Goal: Transaction & Acquisition: Book appointment/travel/reservation

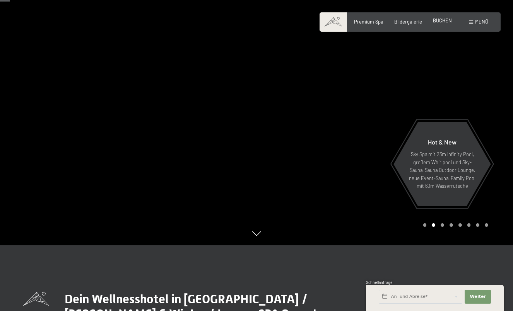
click at [445, 20] on span "BUCHEN" at bounding box center [442, 20] width 19 height 6
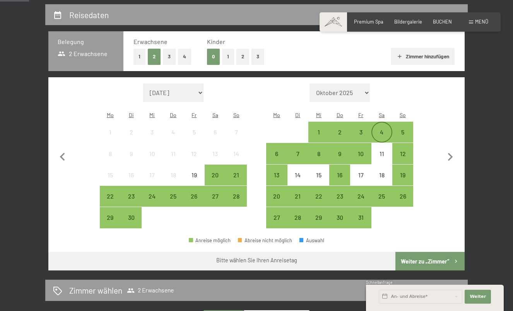
scroll to position [149, 0]
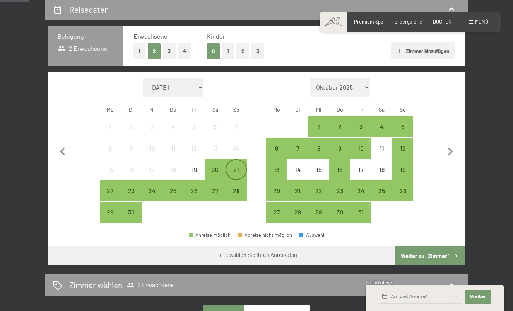
click at [233, 160] on div "21" at bounding box center [235, 169] width 19 height 19
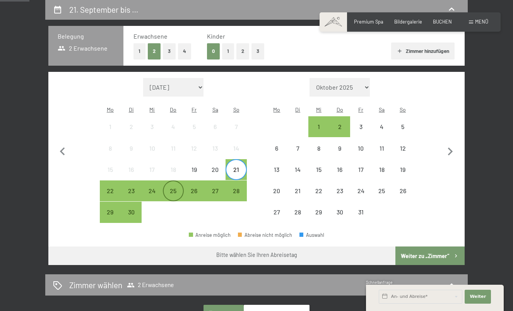
click at [174, 188] on div "25" at bounding box center [173, 197] width 19 height 19
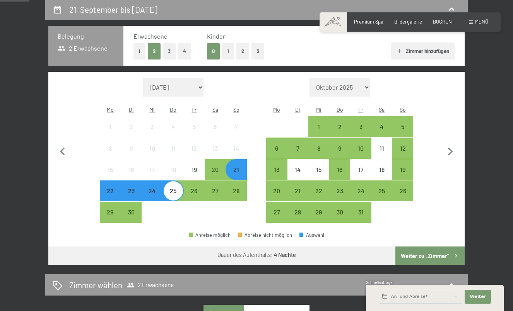
click at [406, 247] on button "Weiter zu „Zimmer“" at bounding box center [429, 256] width 69 height 19
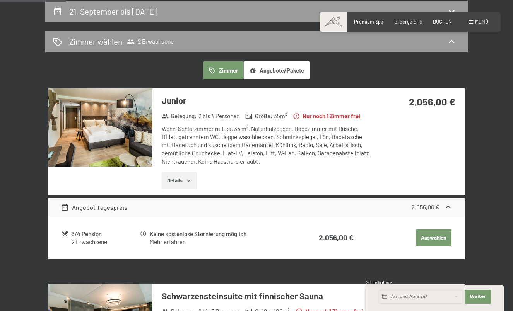
click at [191, 179] on span "Einwilligung Marketing*" at bounding box center [213, 178] width 64 height 8
click at [178, 179] on input "Einwilligung Marketing*" at bounding box center [174, 178] width 8 height 8
checkbox input "false"
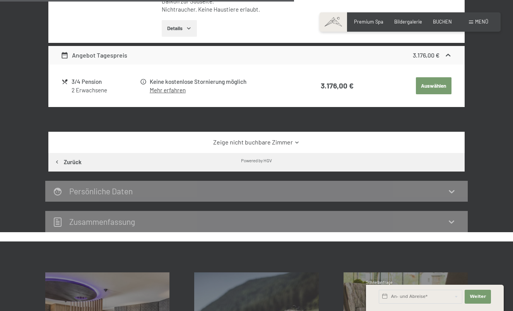
scroll to position [531, 0]
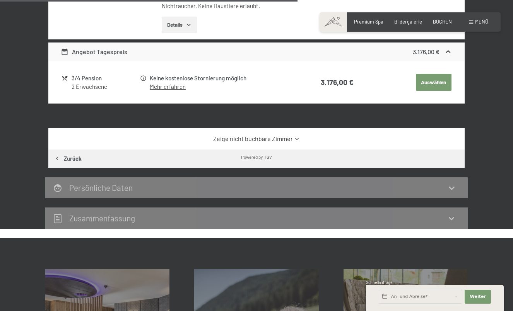
click at [223, 139] on div "Zeige nicht buchbare Zimmer" at bounding box center [256, 138] width 416 height 21
click at [277, 138] on div "Zeige nicht buchbare Zimmer" at bounding box center [256, 138] width 416 height 21
click at [277, 142] on link "Zeige nicht buchbare Zimmer" at bounding box center [256, 139] width 391 height 9
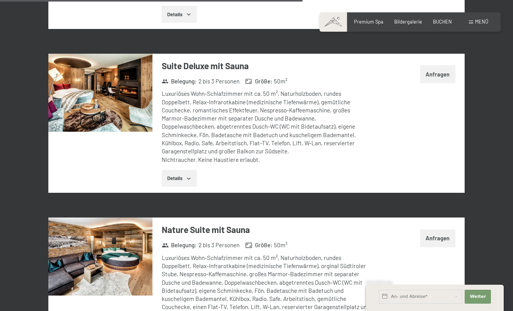
scroll to position [1500, 0]
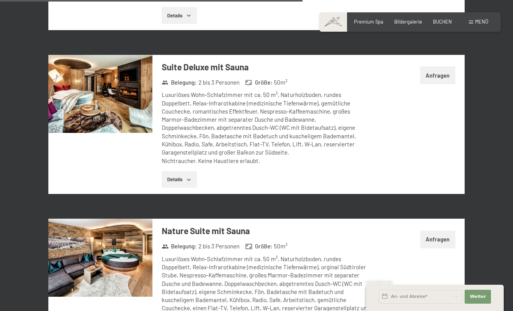
click at [279, 156] on div "Luxuriöses Wohn-Schlafzimmer mit ca. 50 m², Naturholzboden, rundes Doppelbett, …" at bounding box center [266, 128] width 209 height 74
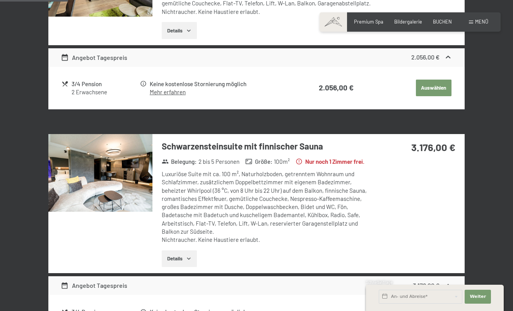
scroll to position [249, 0]
